Goal: Task Accomplishment & Management: Manage account settings

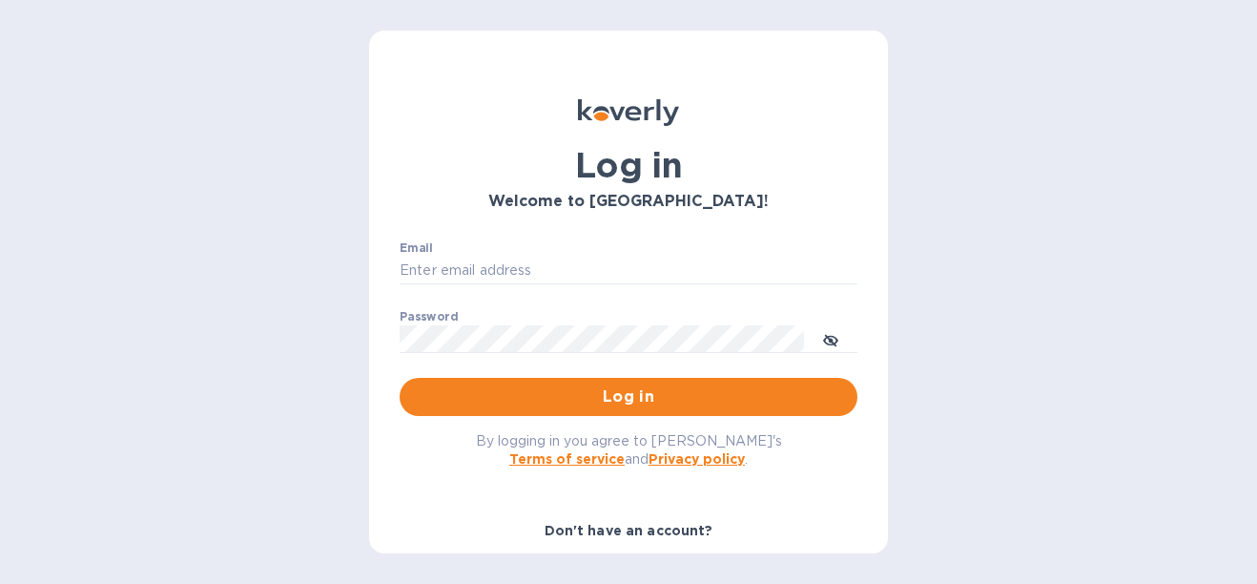
type input "[EMAIL_ADDRESS][DOMAIN_NAME]"
drag, startPoint x: 0, startPoint y: 0, endPoint x: 570, endPoint y: 398, distance: 694.7
click at [571, 399] on span "Log in" at bounding box center [628, 396] width 427 height 23
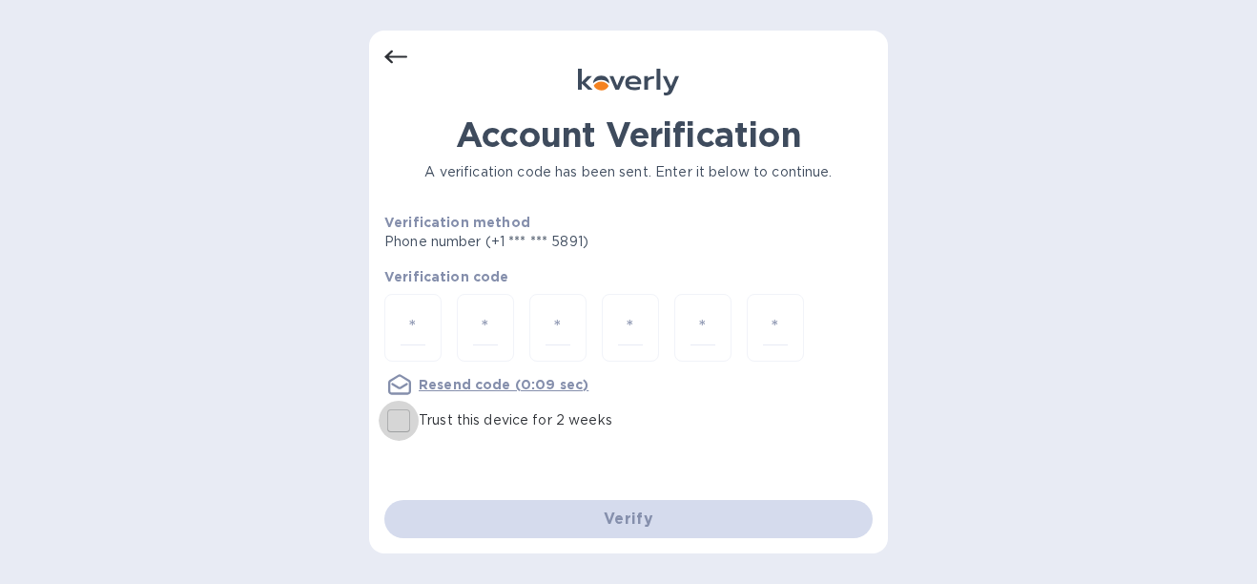
click at [402, 418] on input "Trust this device for 2 weeks" at bounding box center [399, 421] width 40 height 40
checkbox input "true"
click at [420, 318] on input "number" at bounding box center [413, 327] width 25 height 35
type input "7"
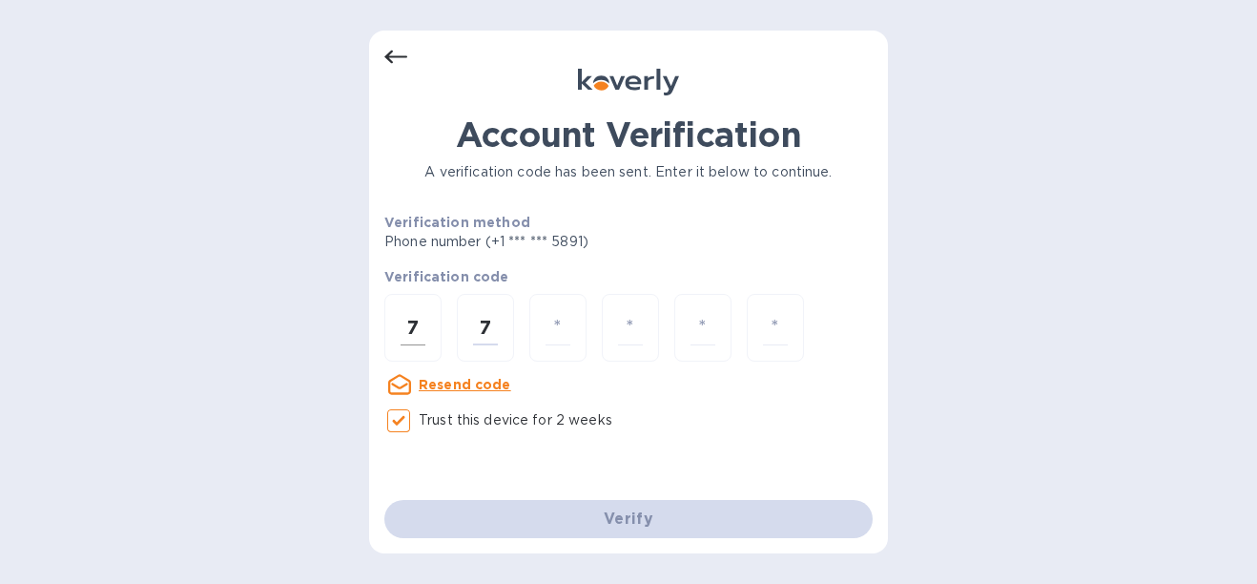
type input "7"
click at [570, 334] on input "7" at bounding box center [558, 327] width 25 height 35
type input "2"
type input "7"
drag, startPoint x: 479, startPoint y: 325, endPoint x: 533, endPoint y: 333, distance: 54.9
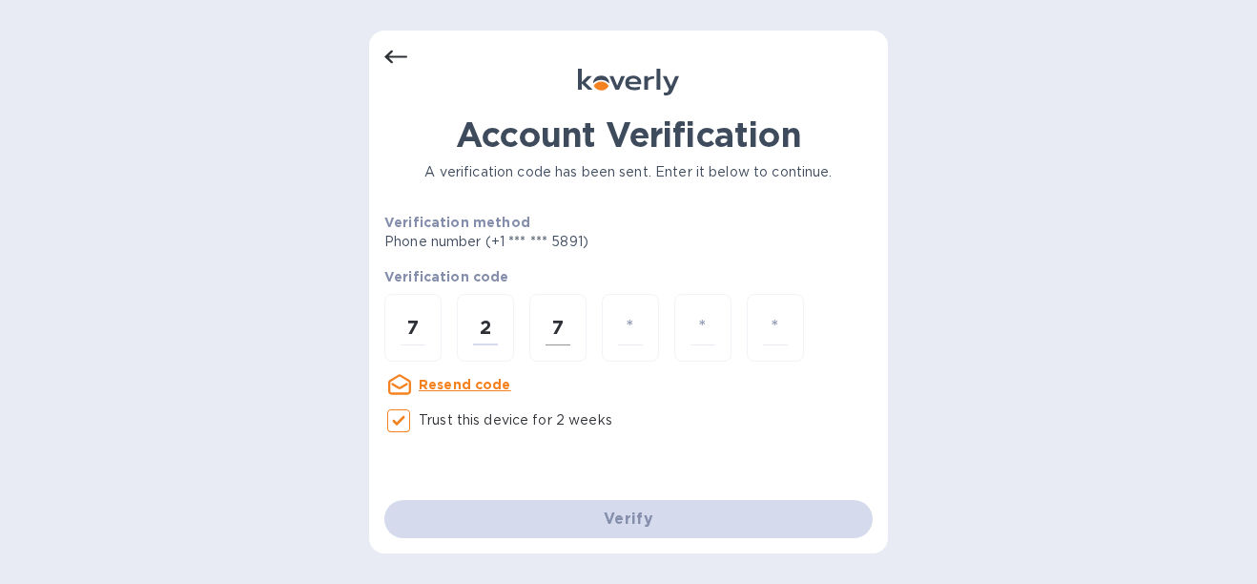
click at [535, 330] on div "7 2 7" at bounding box center [628, 330] width 488 height 72
type input "7"
type input "2"
type input "7"
type input "2"
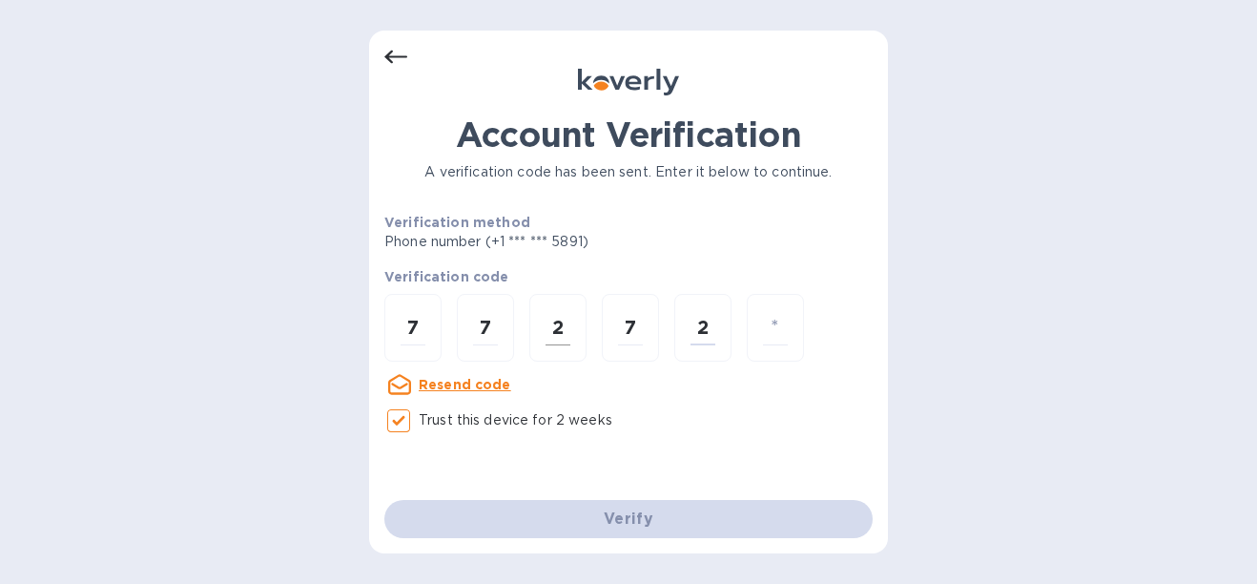
type input "9"
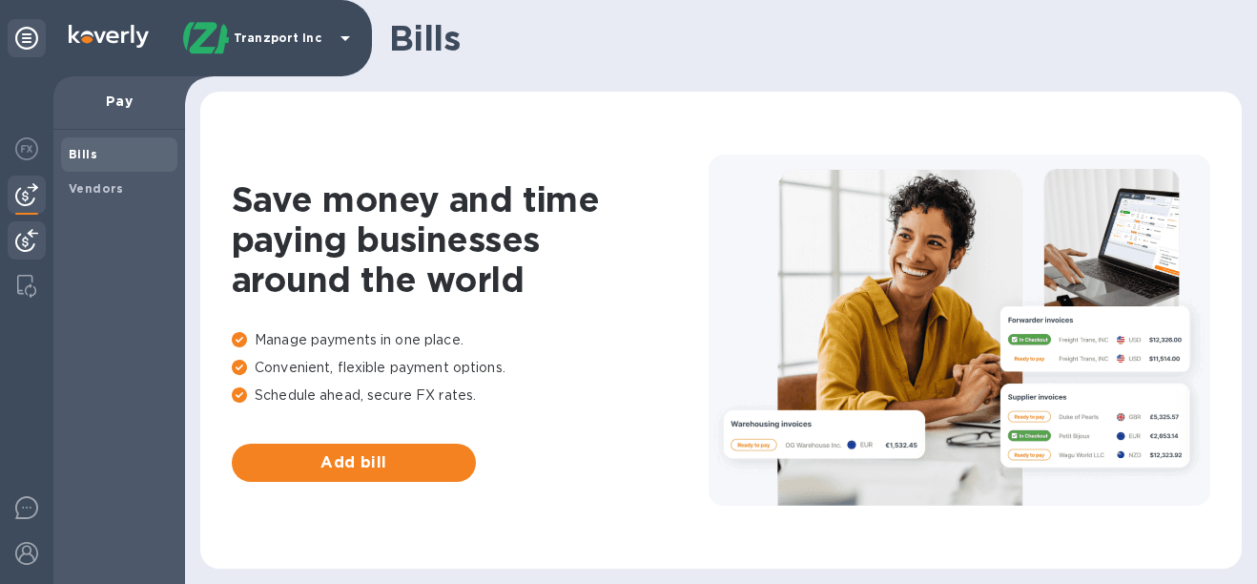
click at [39, 237] on div at bounding box center [27, 242] width 38 height 42
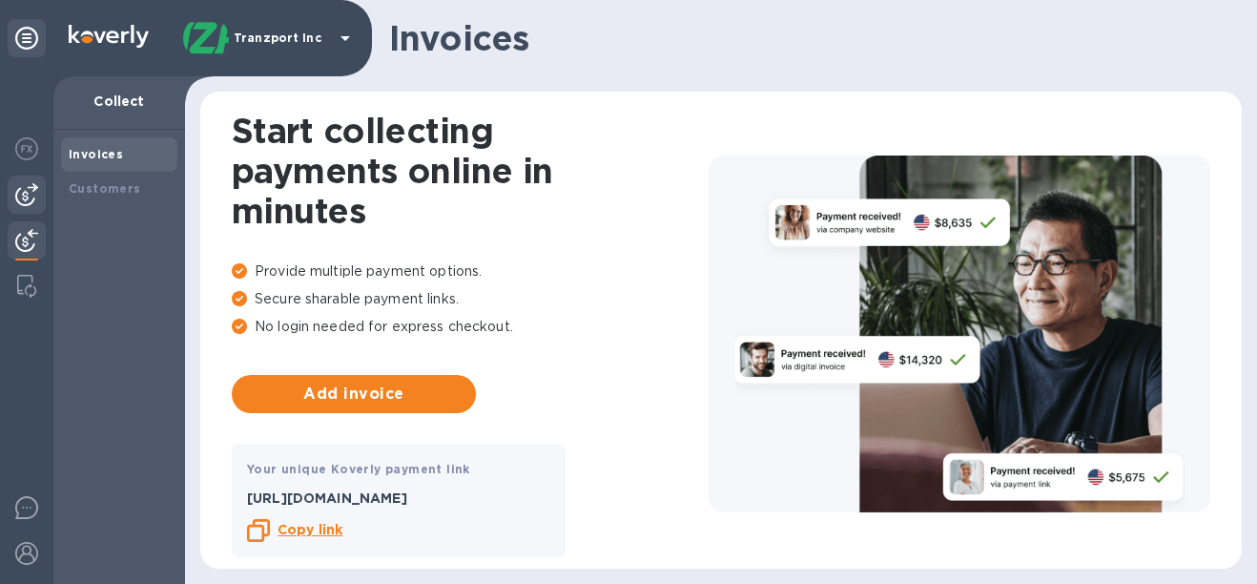
click at [30, 190] on img at bounding box center [26, 194] width 23 height 23
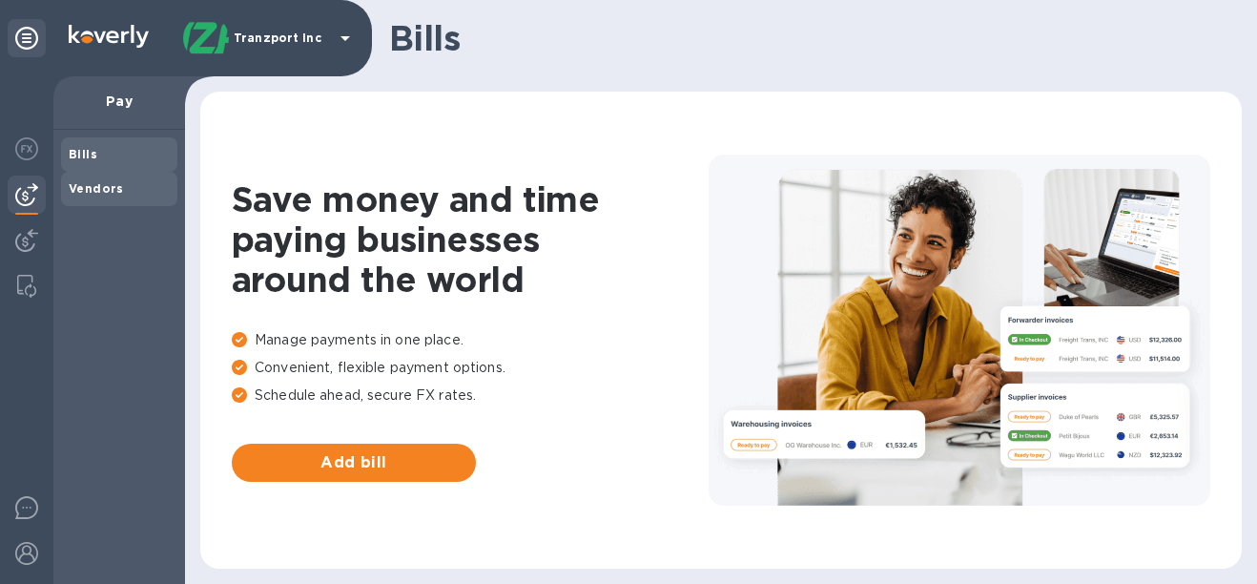
click at [143, 196] on span "Vendors" at bounding box center [119, 188] width 101 height 19
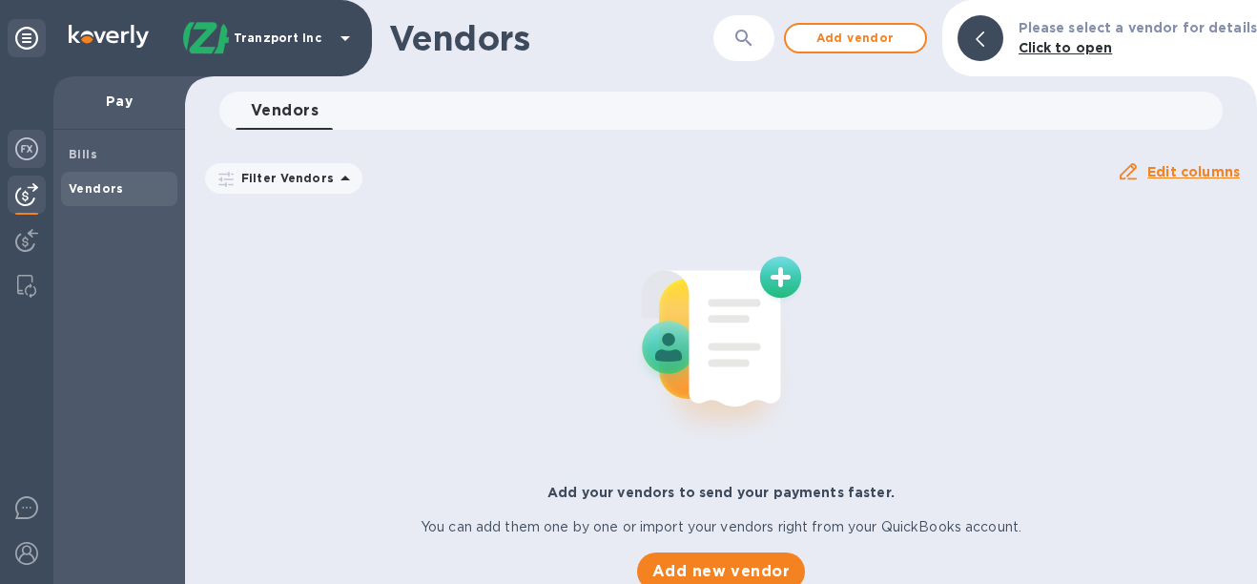
click at [30, 149] on img at bounding box center [26, 148] width 23 height 23
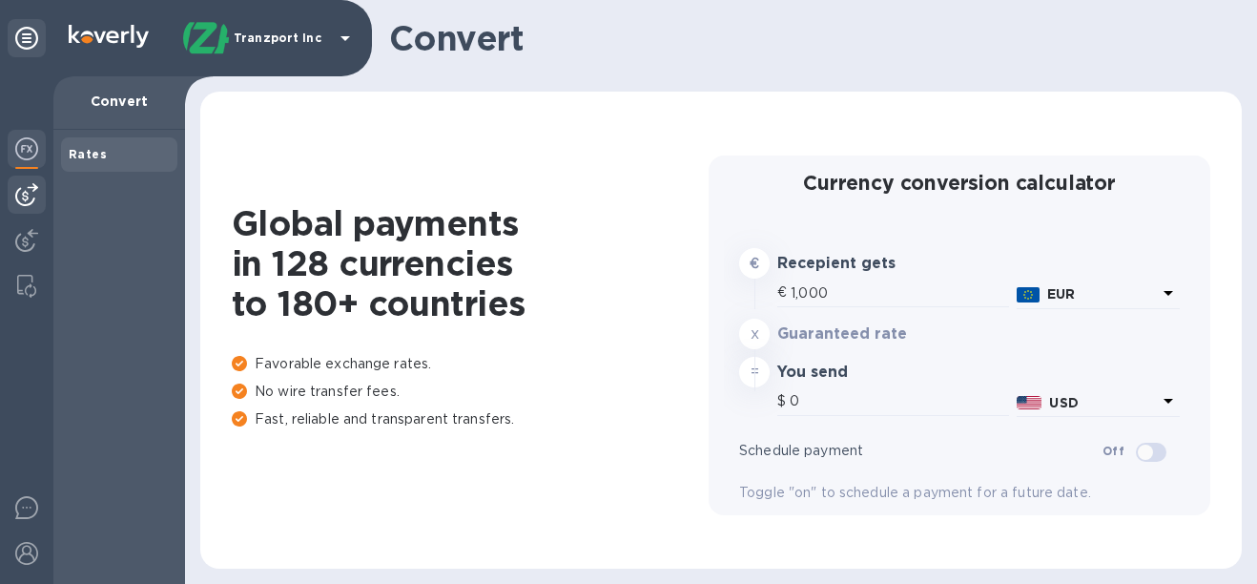
click at [38, 194] on div at bounding box center [27, 195] width 38 height 38
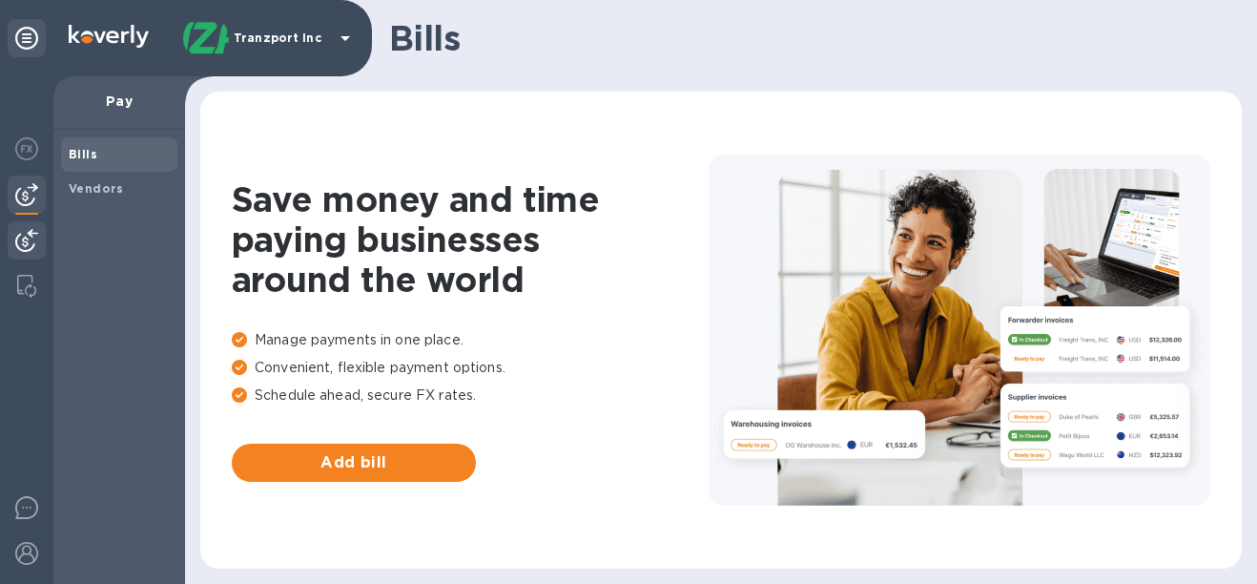
click at [32, 223] on div at bounding box center [27, 242] width 38 height 42
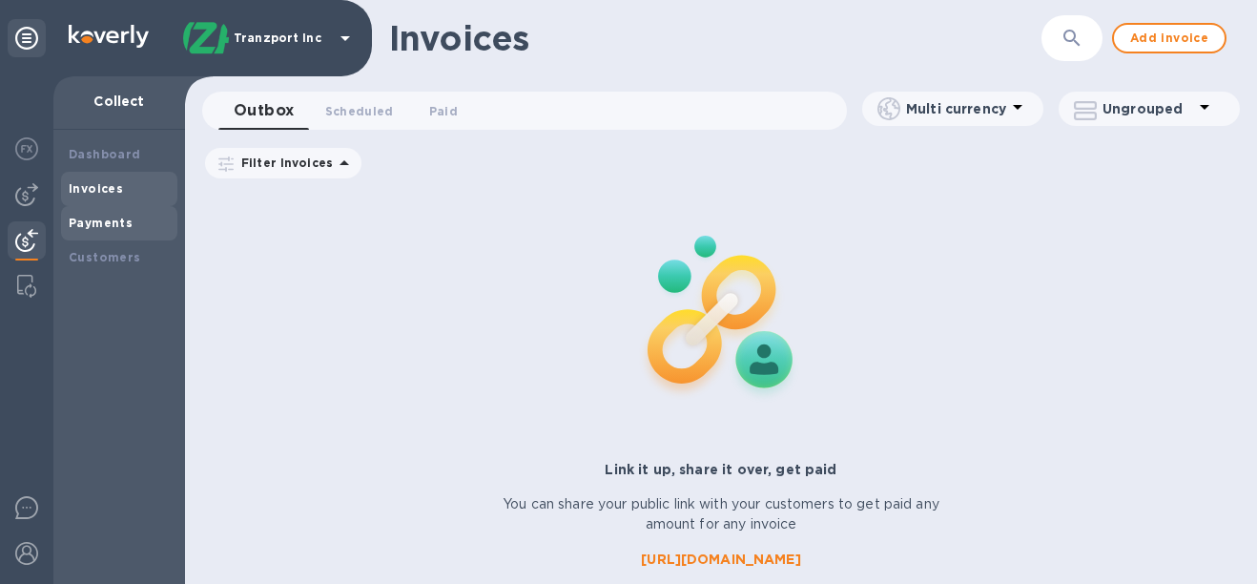
click at [127, 222] on b "Payments" at bounding box center [101, 223] width 64 height 14
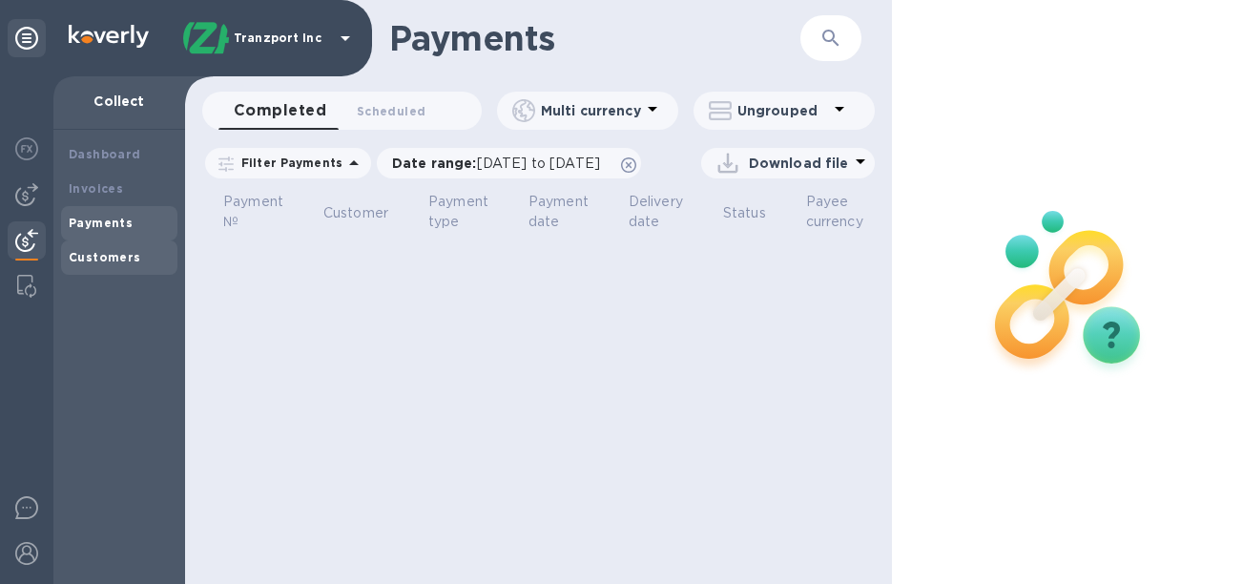
click at [132, 255] on b "Customers" at bounding box center [105, 257] width 72 height 14
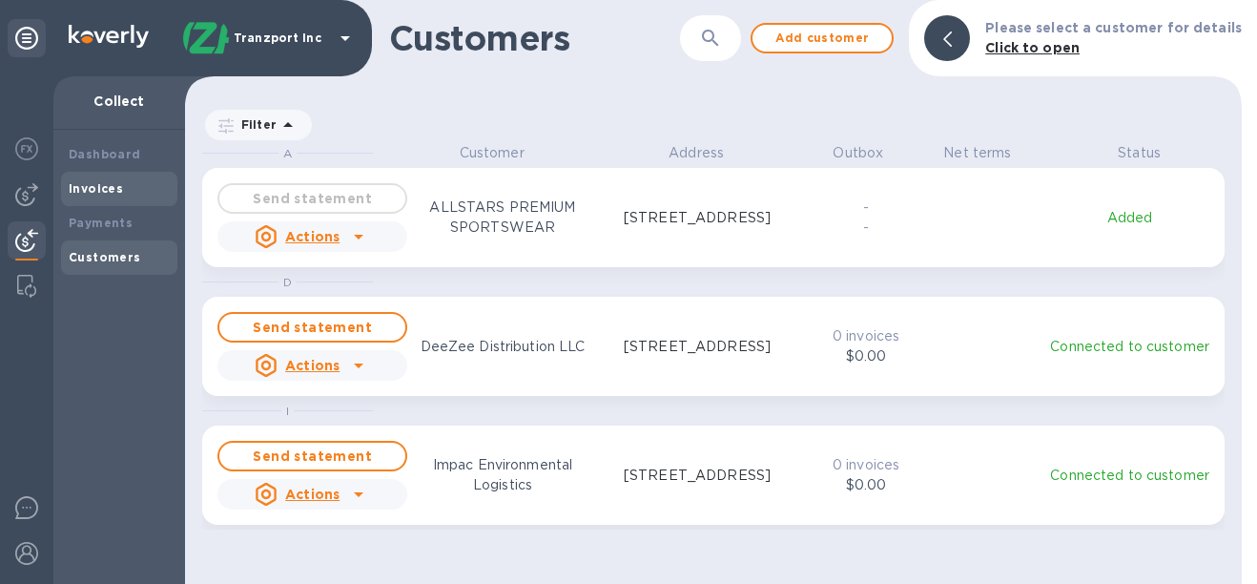
scroll to position [426, 1049]
click at [111, 187] on b "Invoices" at bounding box center [96, 188] width 54 height 14
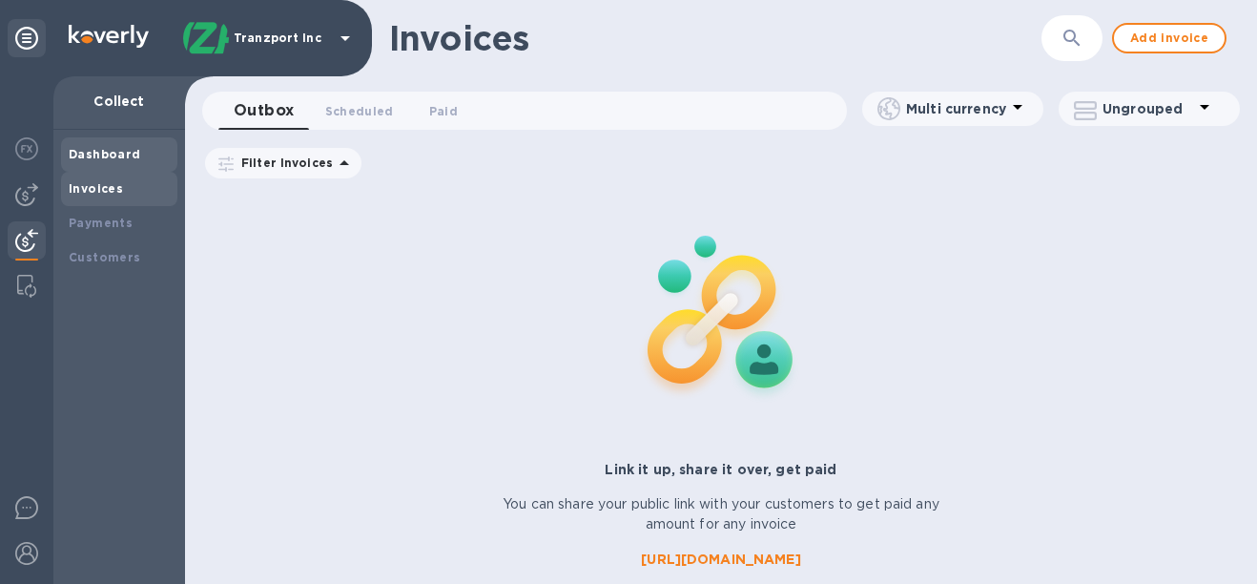
click at [110, 160] on b "Dashboard" at bounding box center [105, 154] width 72 height 14
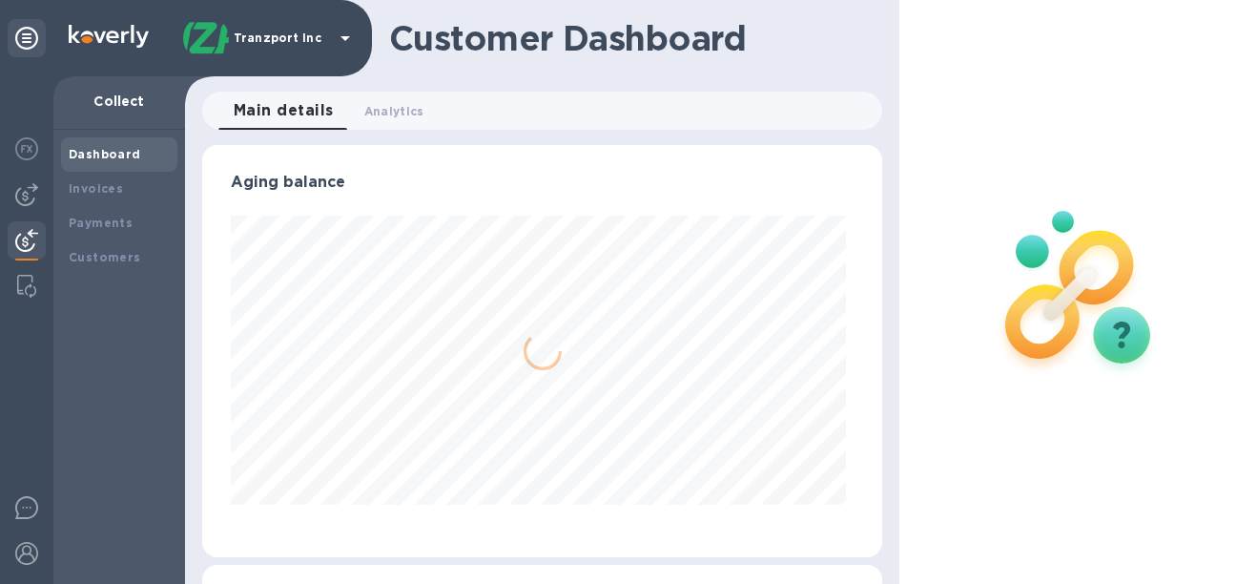
scroll to position [412, 673]
click at [114, 189] on b "Invoices" at bounding box center [96, 188] width 54 height 14
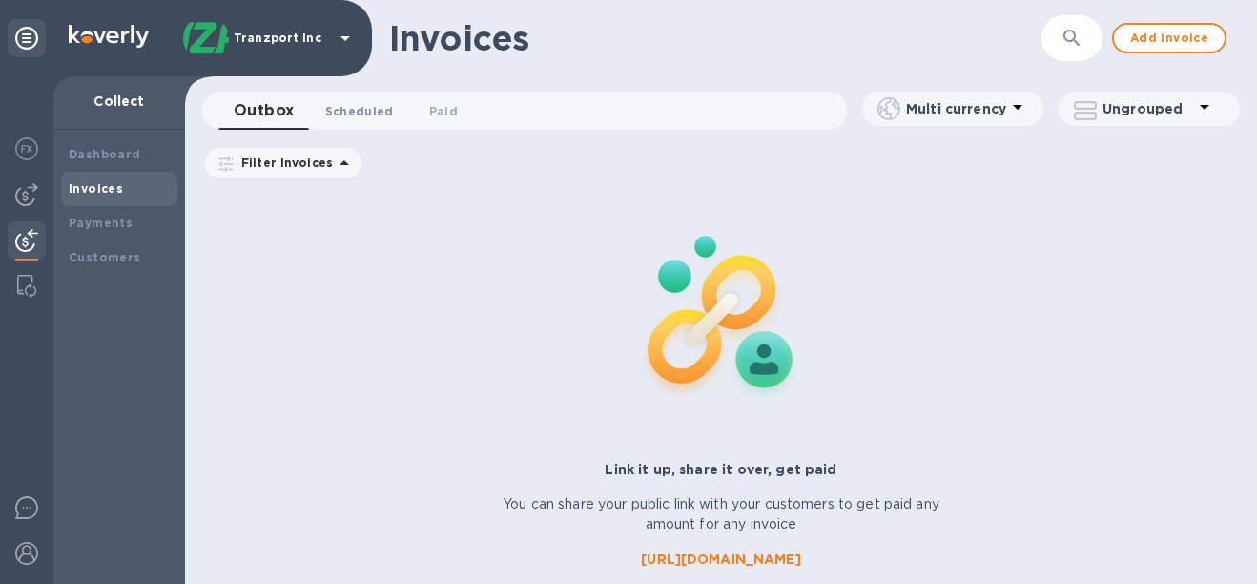
click at [342, 118] on span "Scheduled 0" at bounding box center [359, 111] width 69 height 20
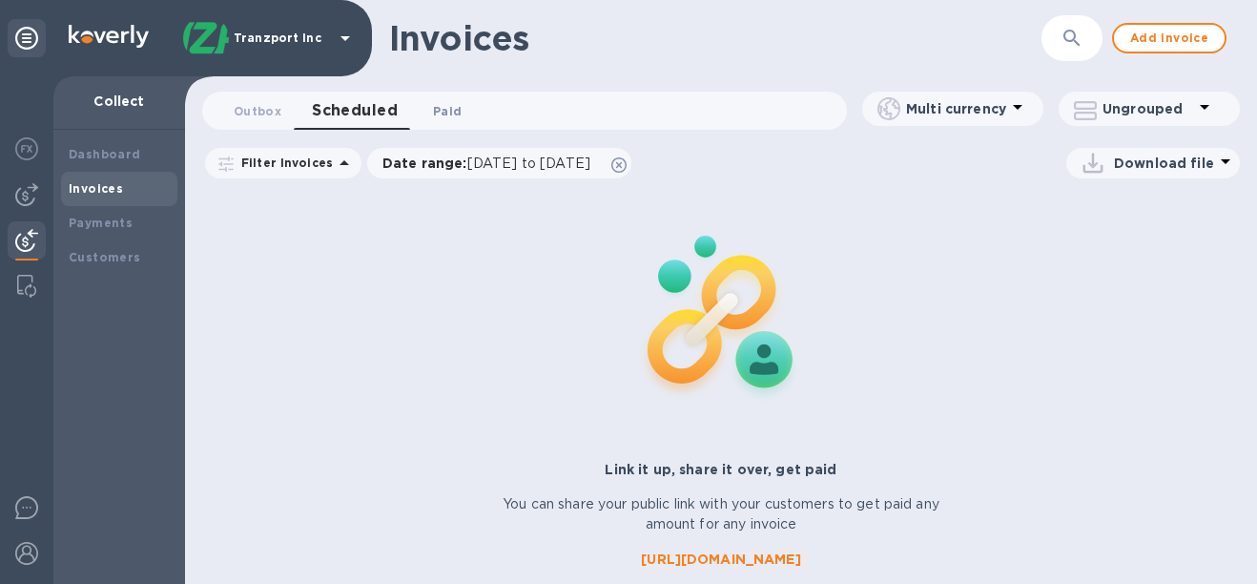
click at [453, 109] on span "Paid 0" at bounding box center [447, 111] width 29 height 20
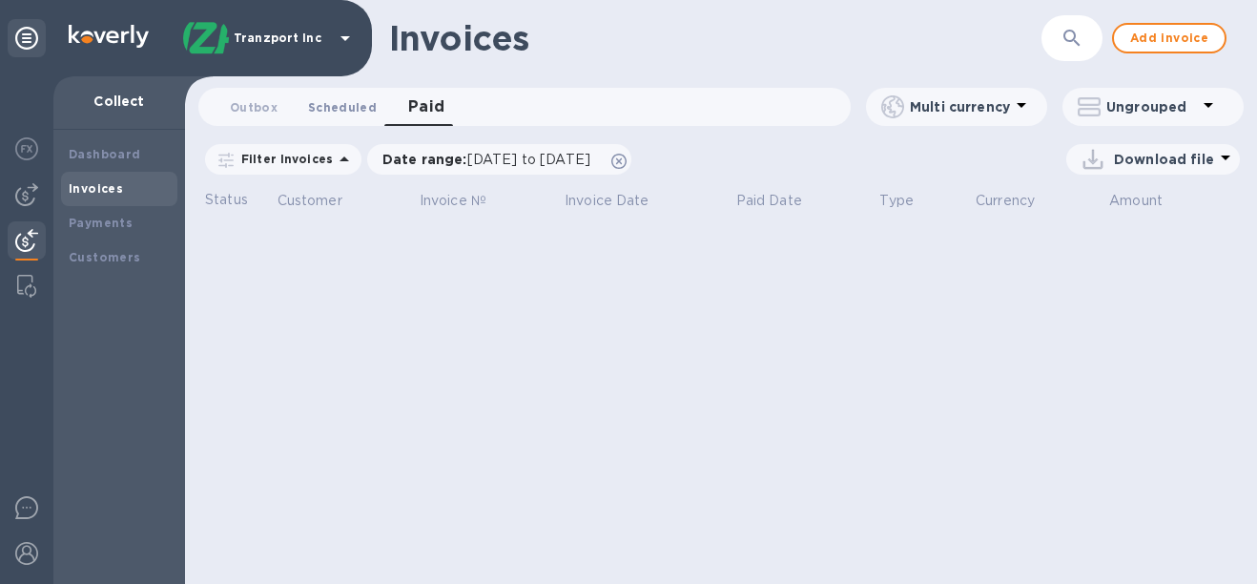
click at [338, 96] on button "Scheduled 0" at bounding box center [342, 107] width 99 height 38
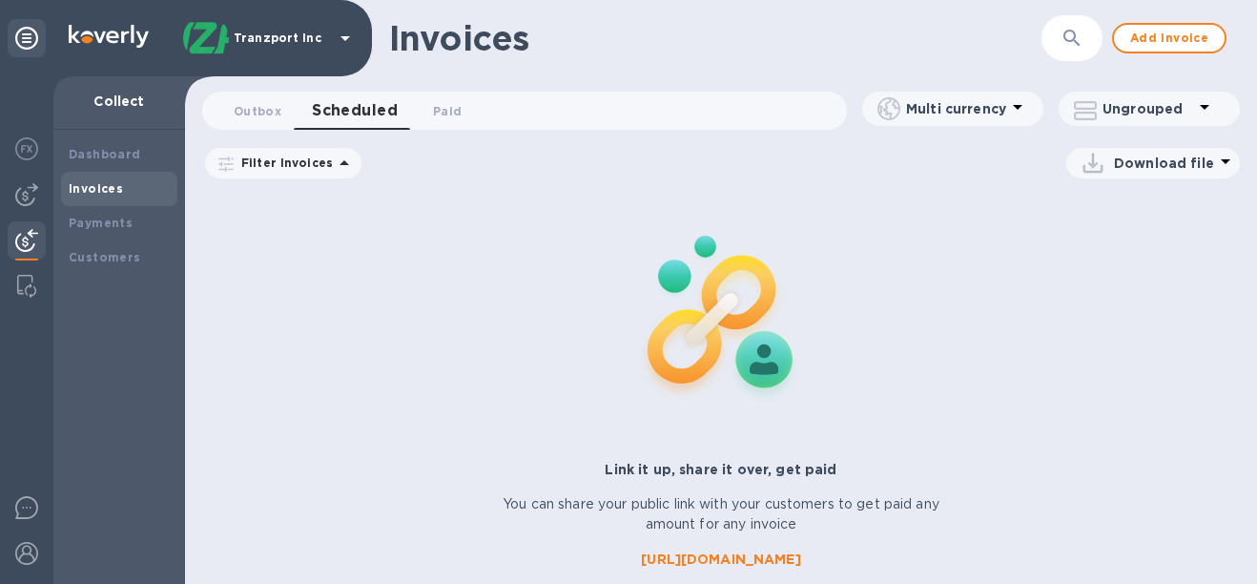
click at [250, 89] on div "Invoices ​ Add invoice Outbox 0 Scheduled 0 Paid 0 Multi currency Ungrouped Fil…" at bounding box center [721, 292] width 1072 height 584
click at [250, 107] on span "Outbox 0" at bounding box center [258, 111] width 48 height 20
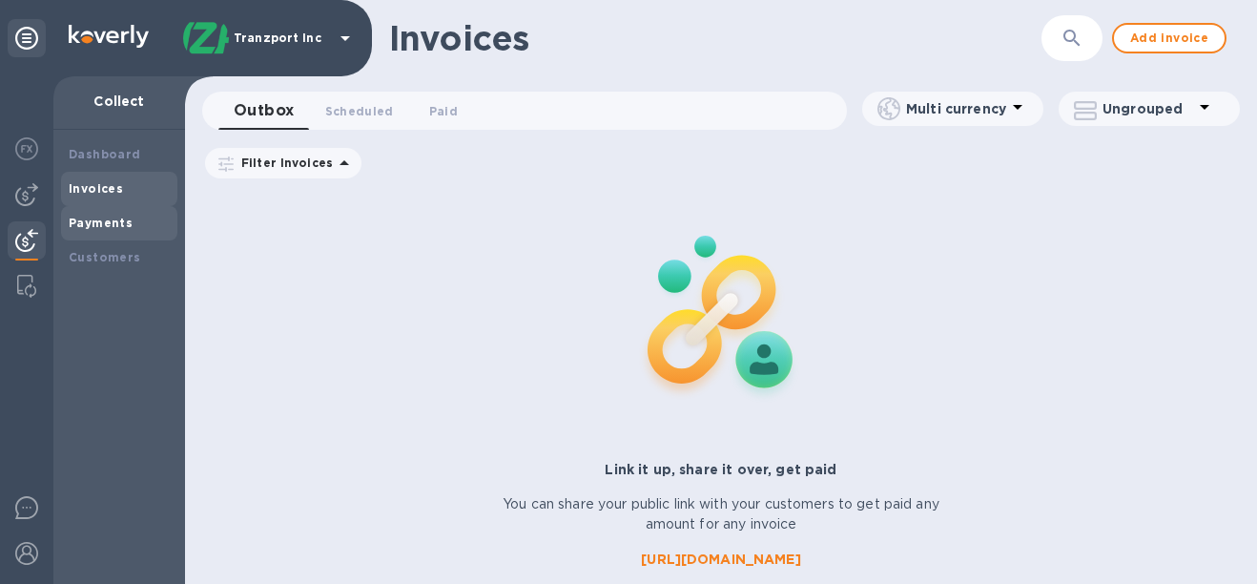
click at [136, 228] on div "Payments" at bounding box center [119, 223] width 101 height 19
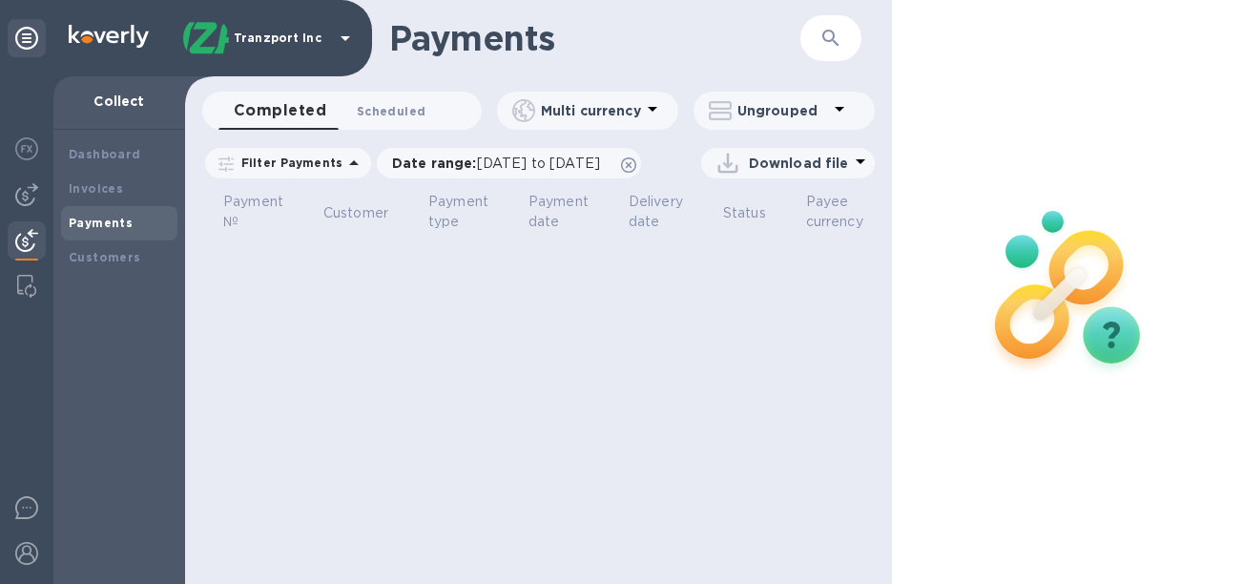
click at [386, 119] on span "Scheduled 0" at bounding box center [391, 111] width 69 height 20
drag, startPoint x: 317, startPoint y: 106, endPoint x: 281, endPoint y: 112, distance: 35.8
click at [321, 106] on button "Scheduled 0" at bounding box center [379, 111] width 116 height 38
click at [275, 112] on span "Completed 0" at bounding box center [270, 111] width 72 height 20
click at [44, 187] on div at bounding box center [27, 195] width 38 height 38
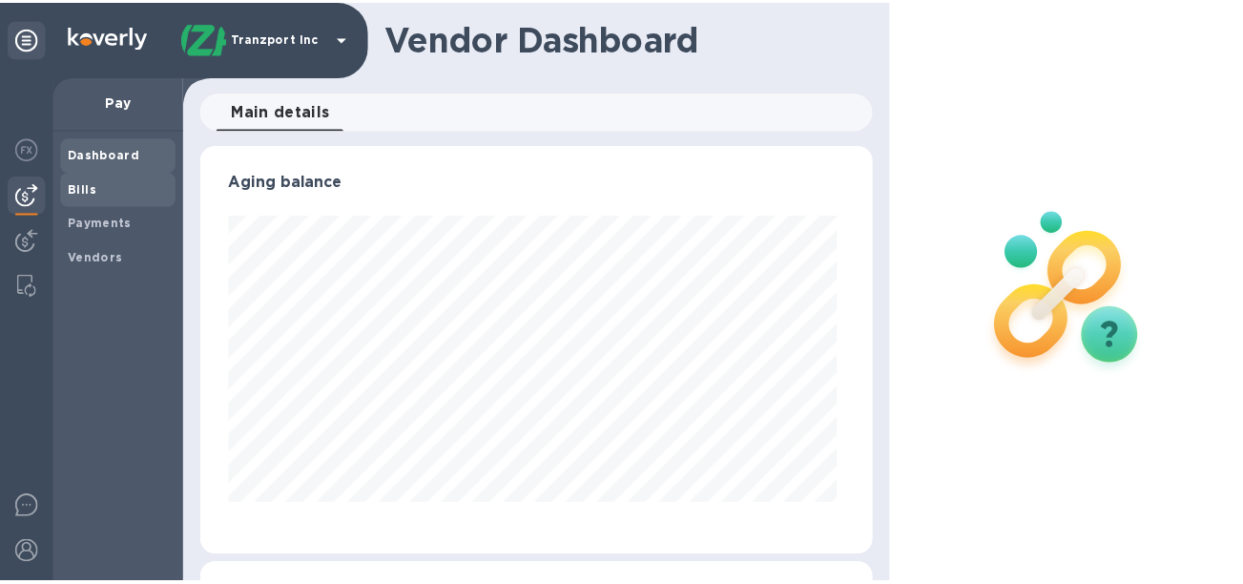
scroll to position [412, 673]
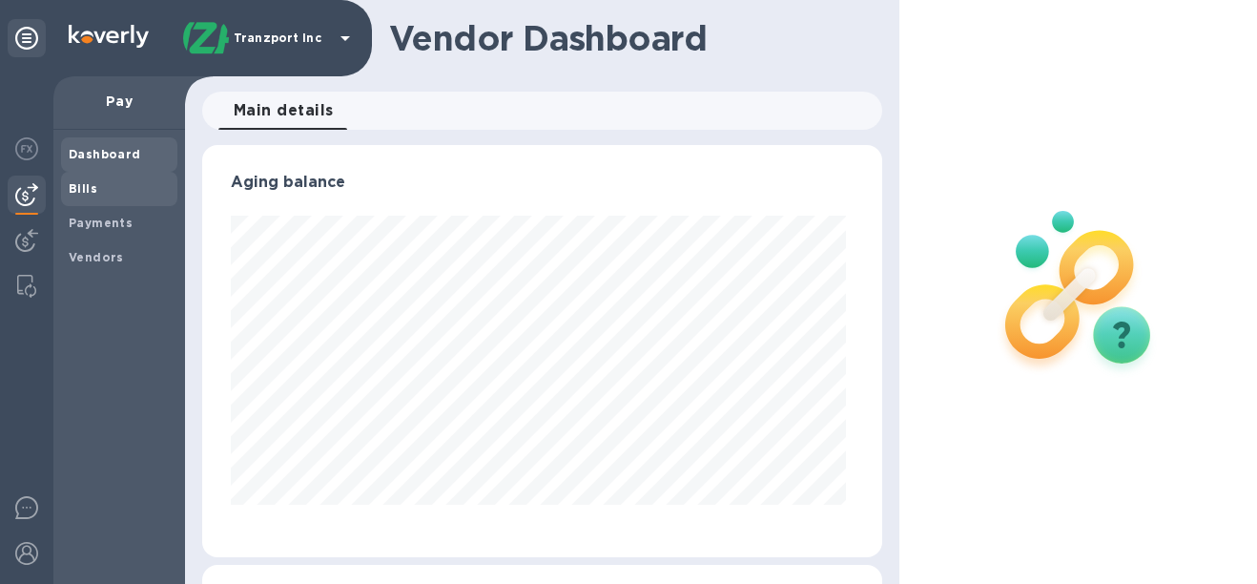
click at [109, 191] on span "Bills" at bounding box center [119, 188] width 101 height 19
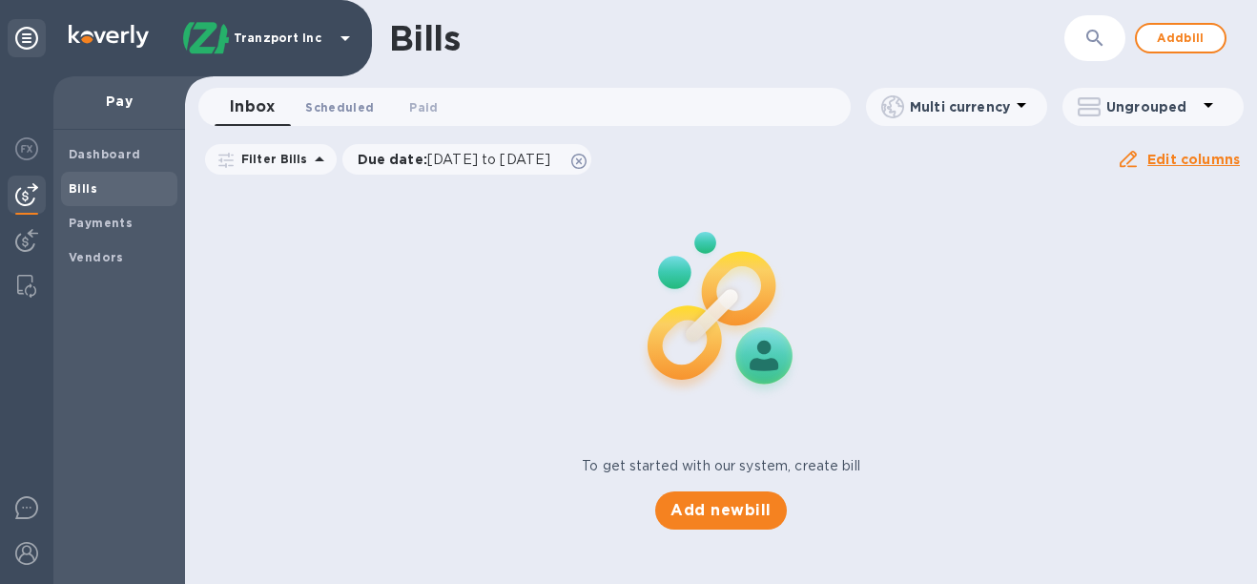
click at [348, 107] on span "Scheduled 0" at bounding box center [339, 107] width 69 height 20
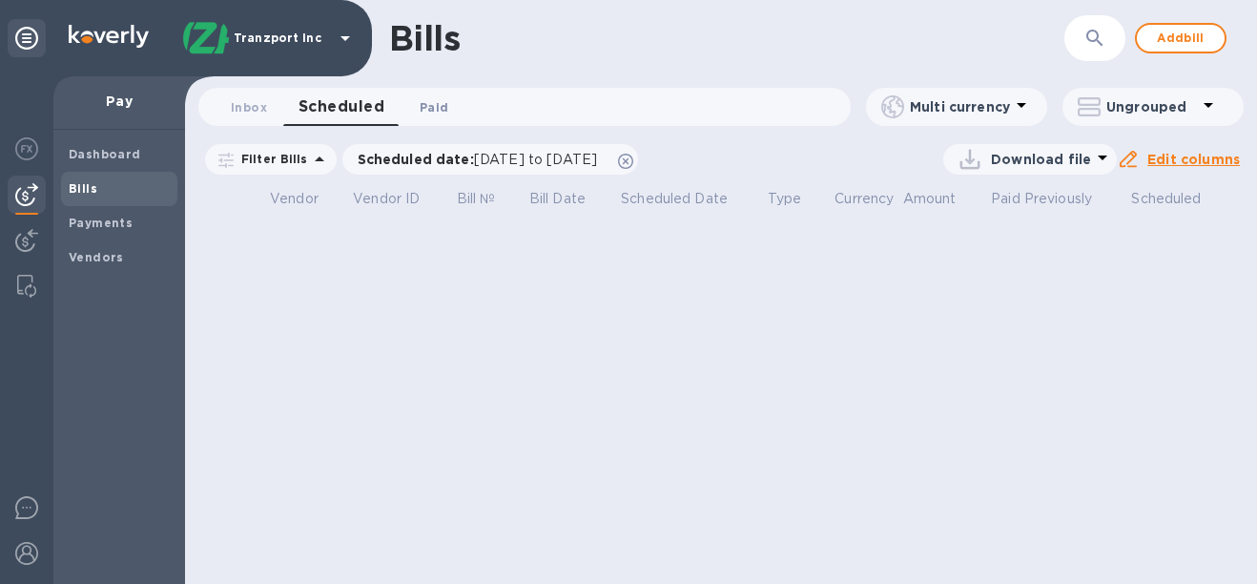
click at [439, 111] on span "Paid 0" at bounding box center [434, 107] width 29 height 20
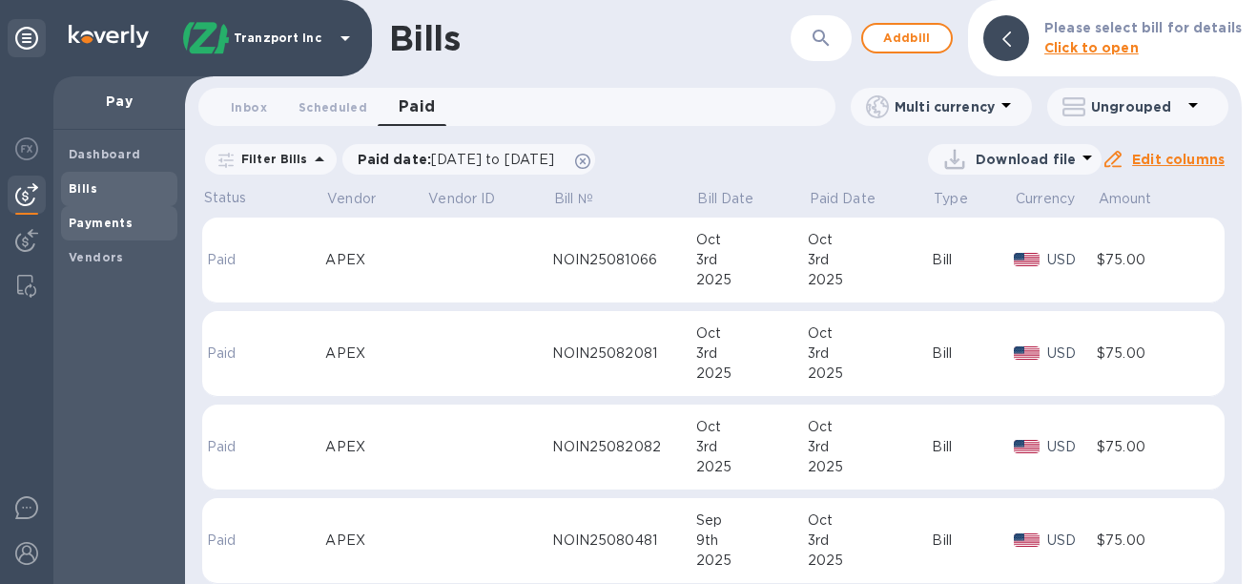
click at [127, 229] on b "Payments" at bounding box center [101, 223] width 64 height 14
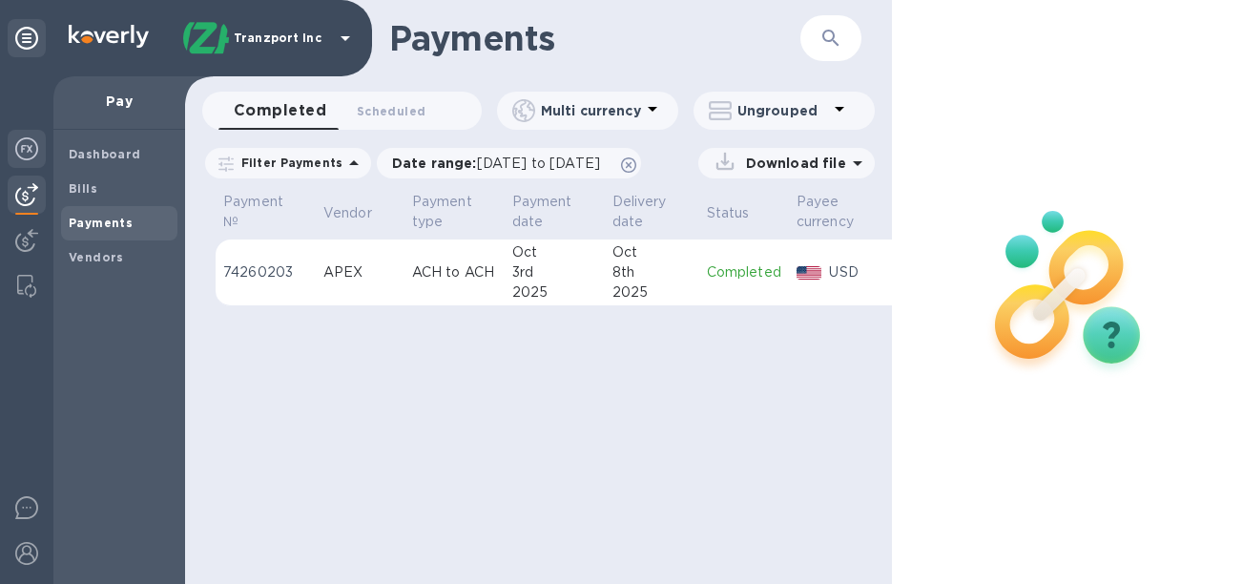
click at [24, 156] on img at bounding box center [26, 148] width 23 height 23
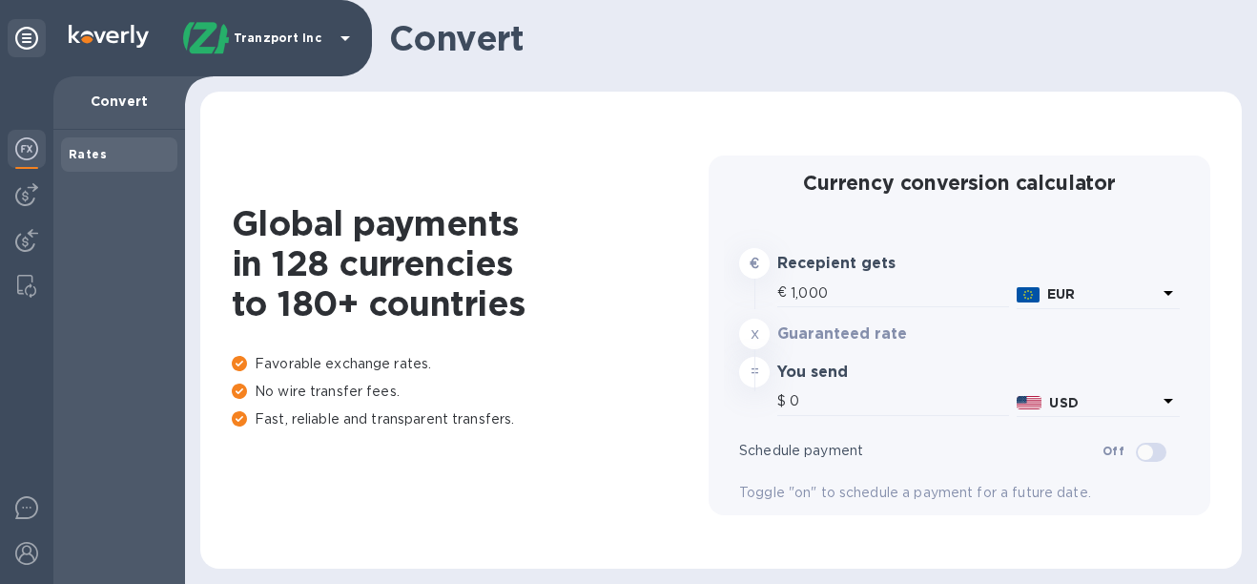
type input "1,169.02"
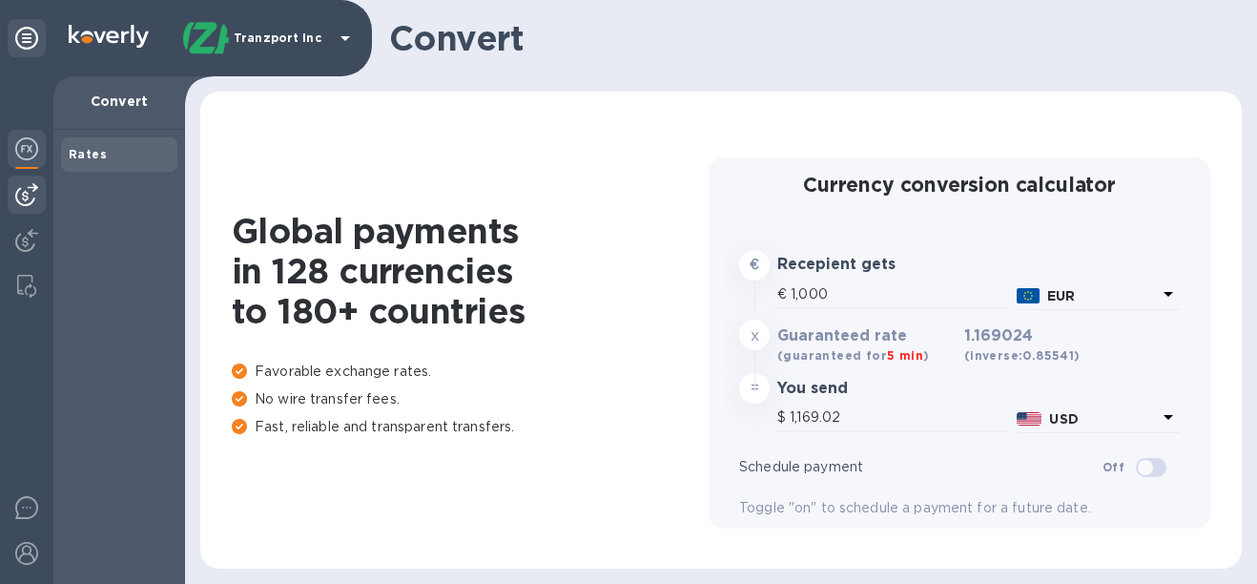
click at [39, 186] on div at bounding box center [27, 195] width 38 height 38
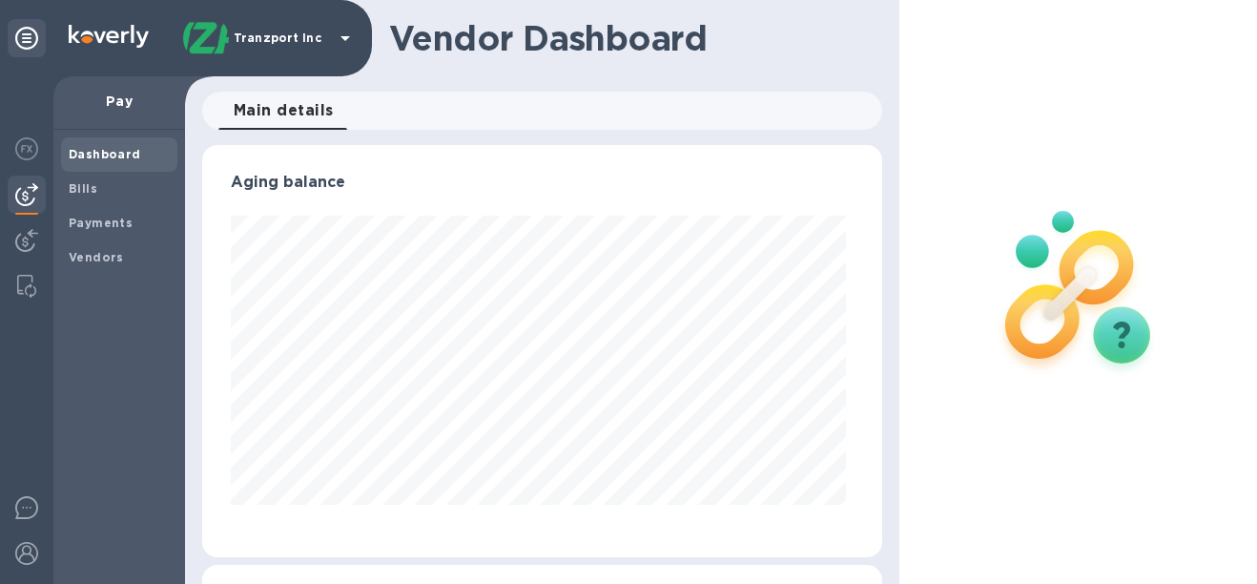
scroll to position [412, 673]
